Goal: Find contact information: Find contact information

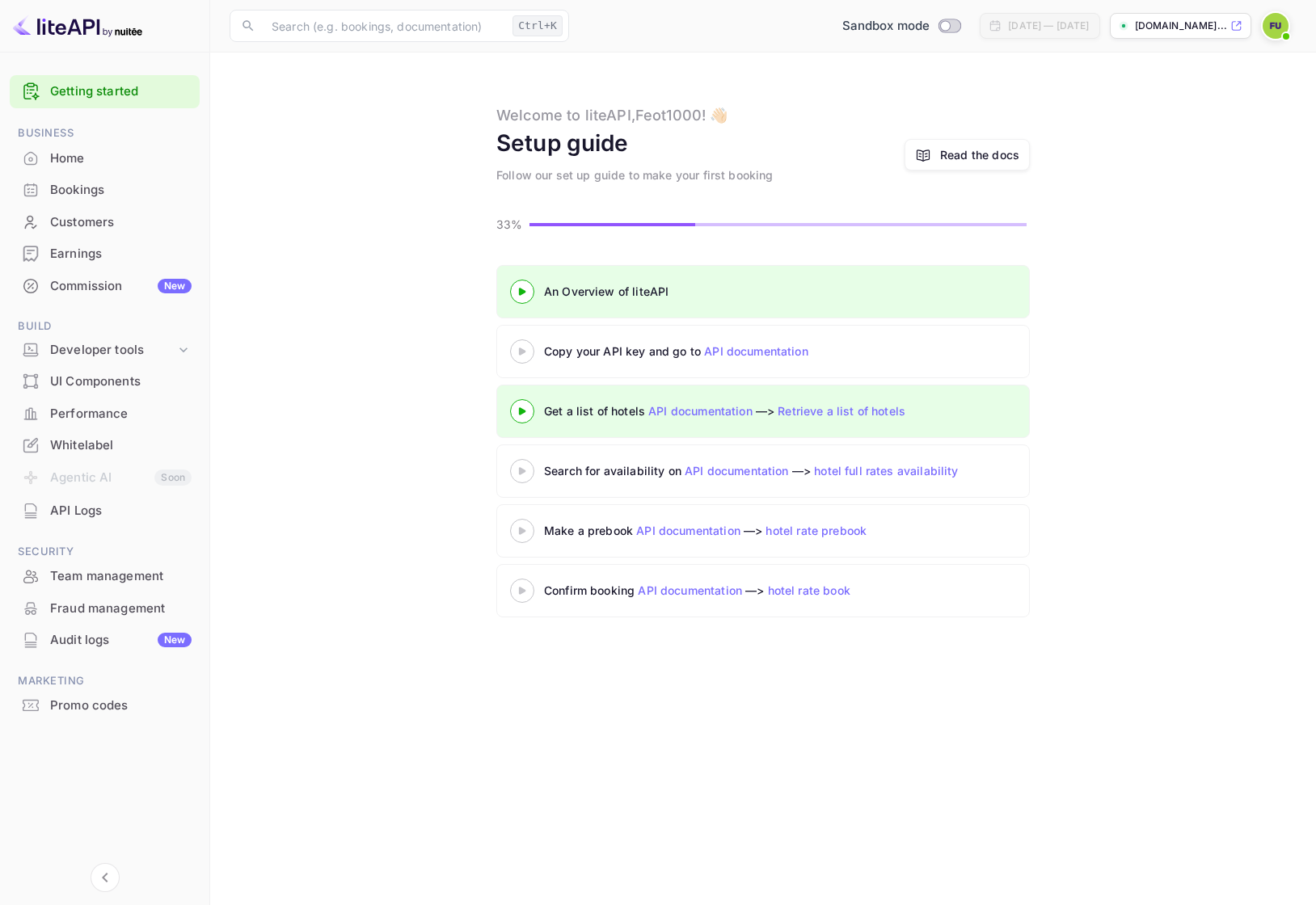
click at [120, 149] on div "Home" at bounding box center [120, 159] width 142 height 19
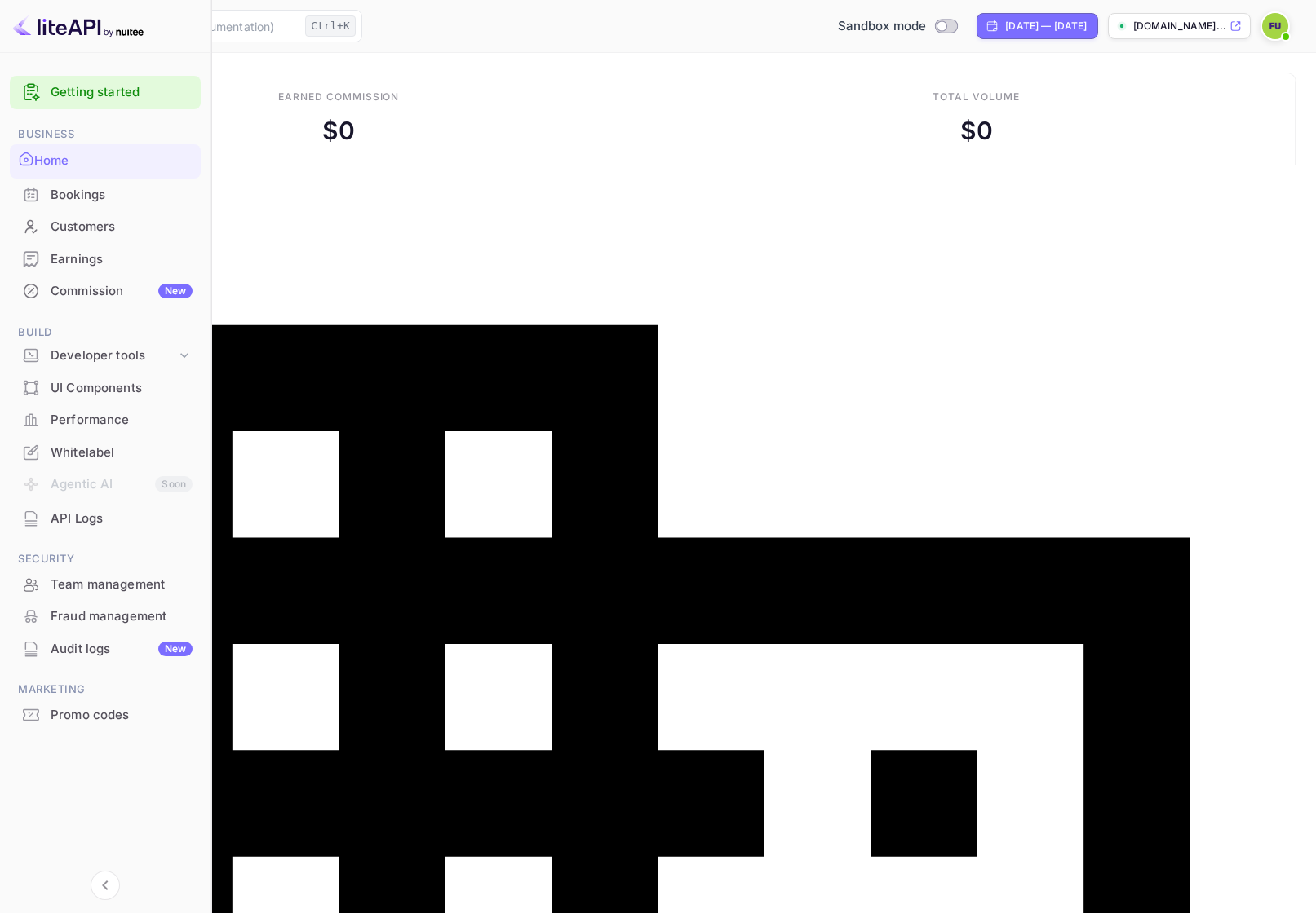
scroll to position [253, 333]
